Goal: Transaction & Acquisition: Purchase product/service

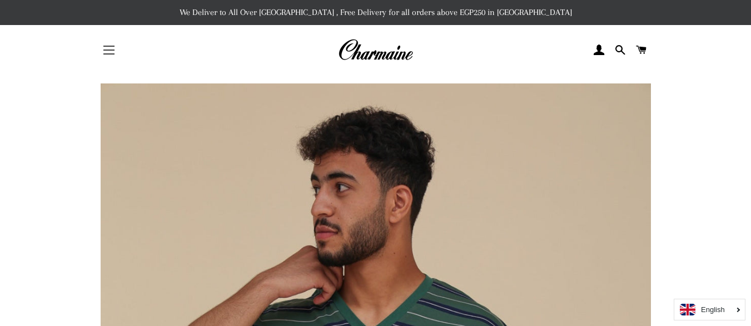
click at [108, 55] on button "Site navigation" at bounding box center [109, 50] width 28 height 28
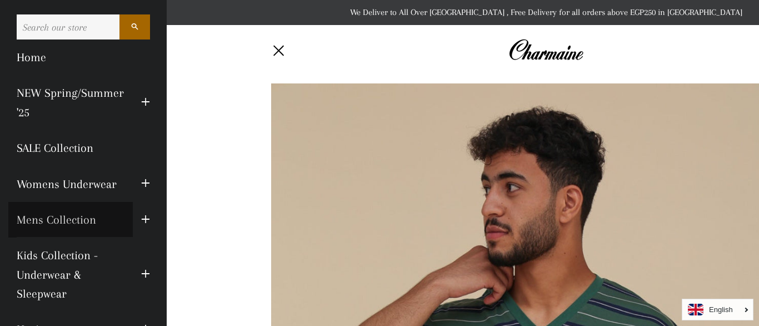
click at [61, 220] on link "Mens Collection" at bounding box center [70, 220] width 124 height 36
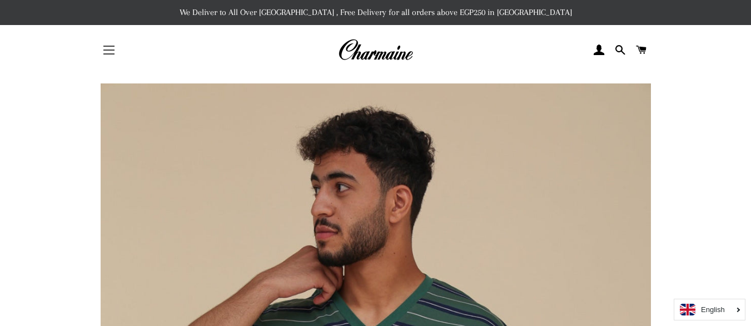
click at [110, 41] on button "Site navigation" at bounding box center [109, 50] width 28 height 28
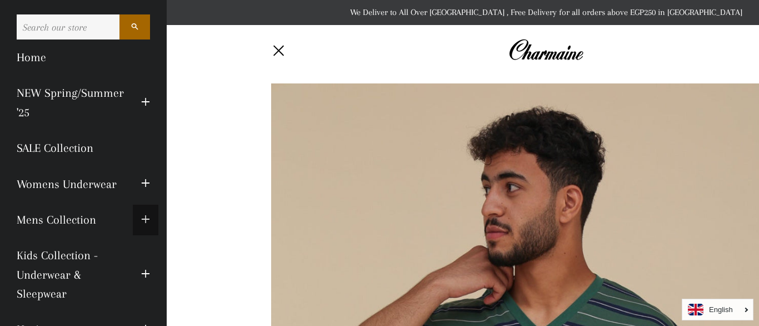
click at [141, 217] on span "button" at bounding box center [145, 220] width 9 height 14
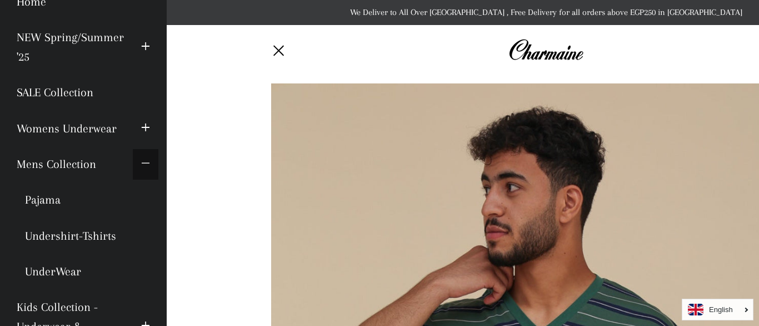
scroll to position [111, 0]
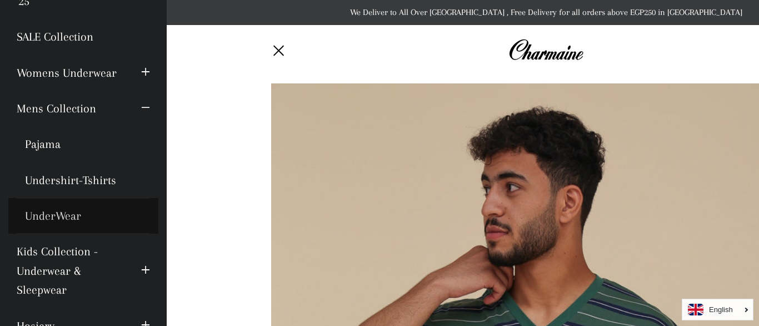
click at [74, 218] on link "UnderWear" at bounding box center [83, 216] width 150 height 36
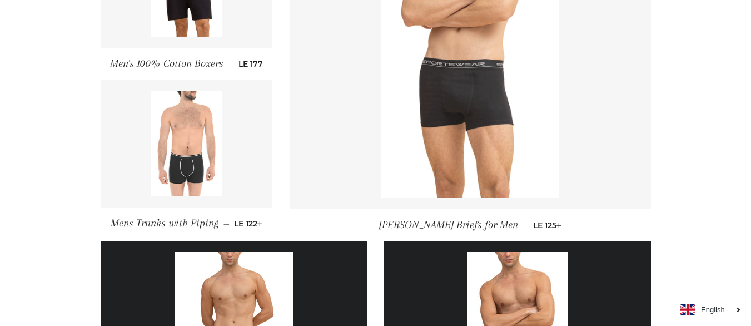
scroll to position [500, 0]
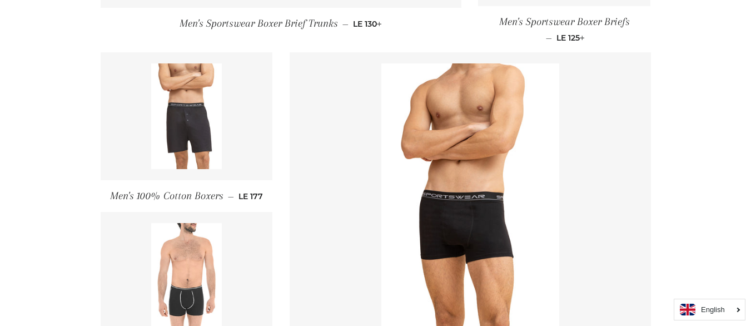
click at [198, 133] on img at bounding box center [186, 116] width 71 height 106
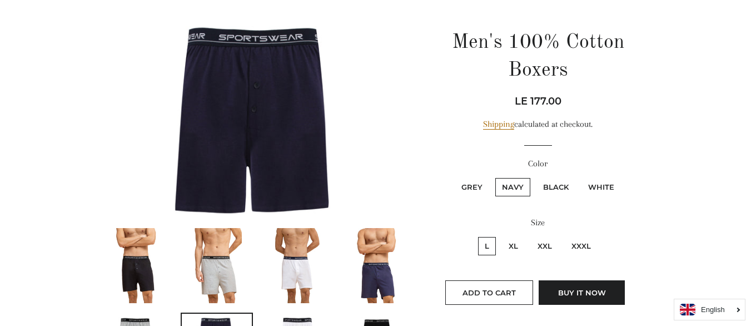
scroll to position [111, 0]
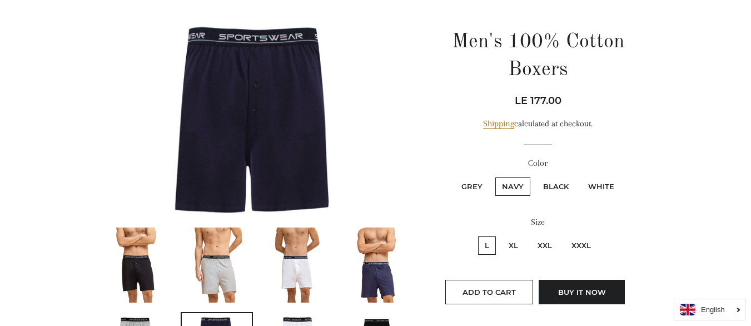
click at [137, 259] on img at bounding box center [136, 264] width 50 height 75
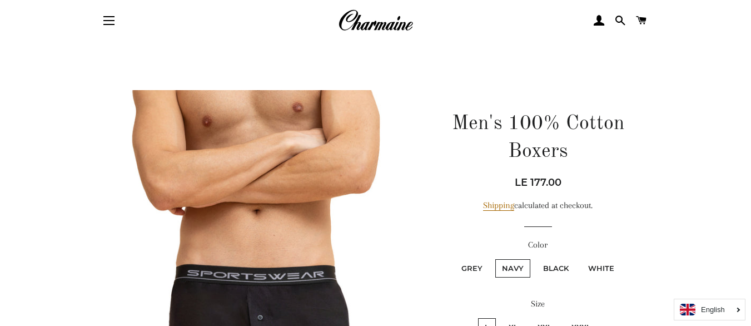
scroll to position [0, 0]
